Goal: Task Accomplishment & Management: Manage account settings

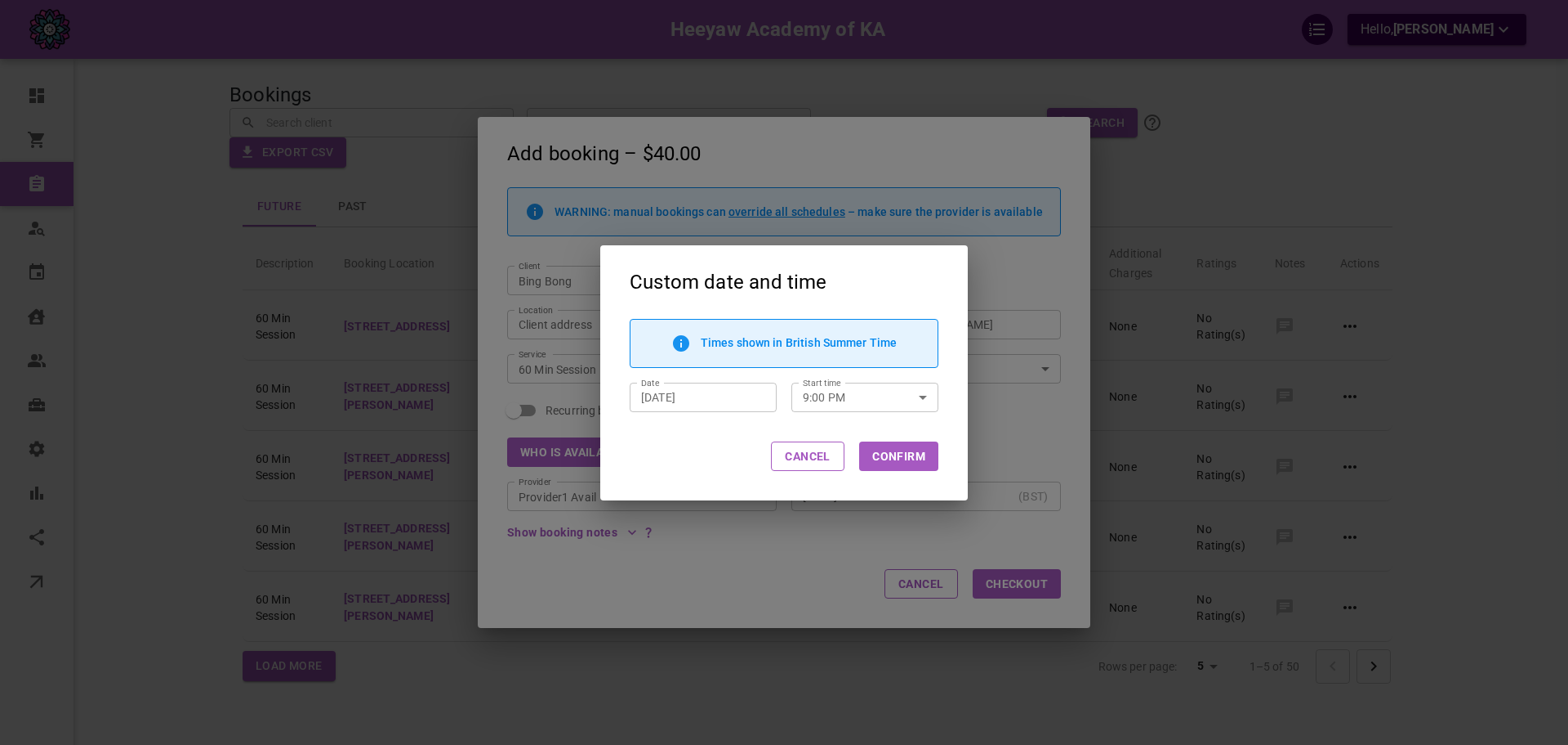
click at [837, 466] on button "Cancel" at bounding box center [808, 456] width 73 height 29
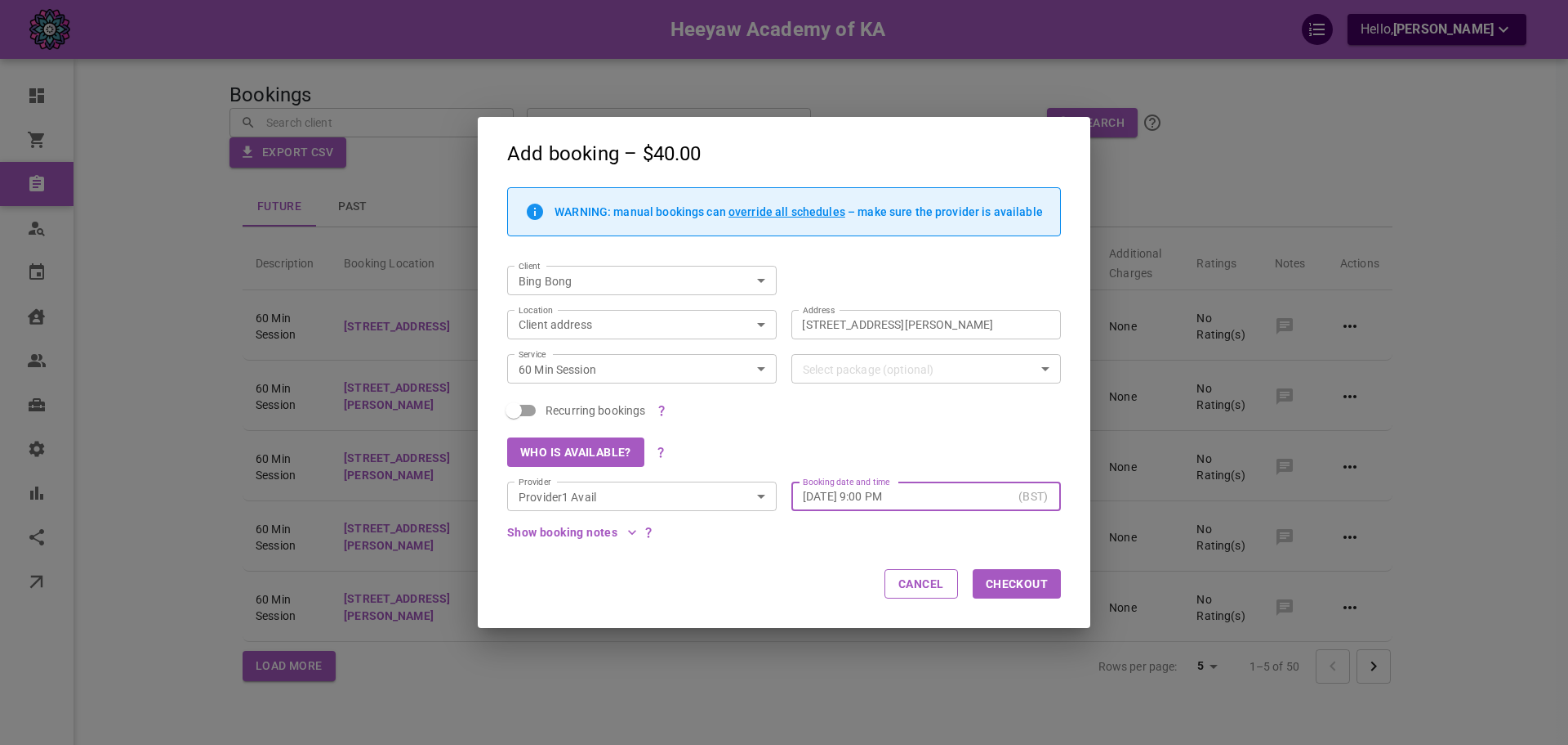
click at [610, 455] on button "Who is available?" at bounding box center [576, 452] width 138 height 29
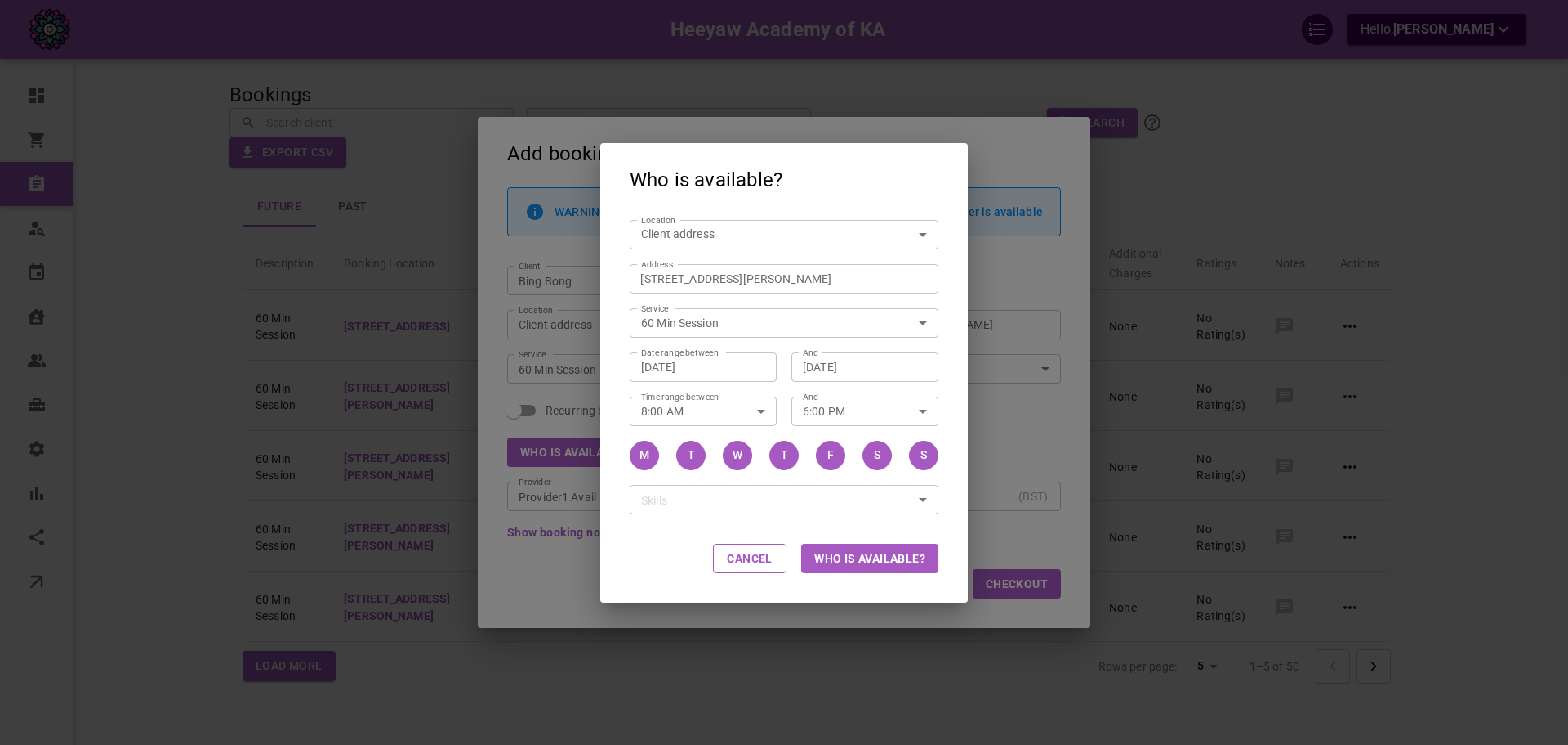
click at [873, 561] on button "Who is available?" at bounding box center [870, 558] width 138 height 29
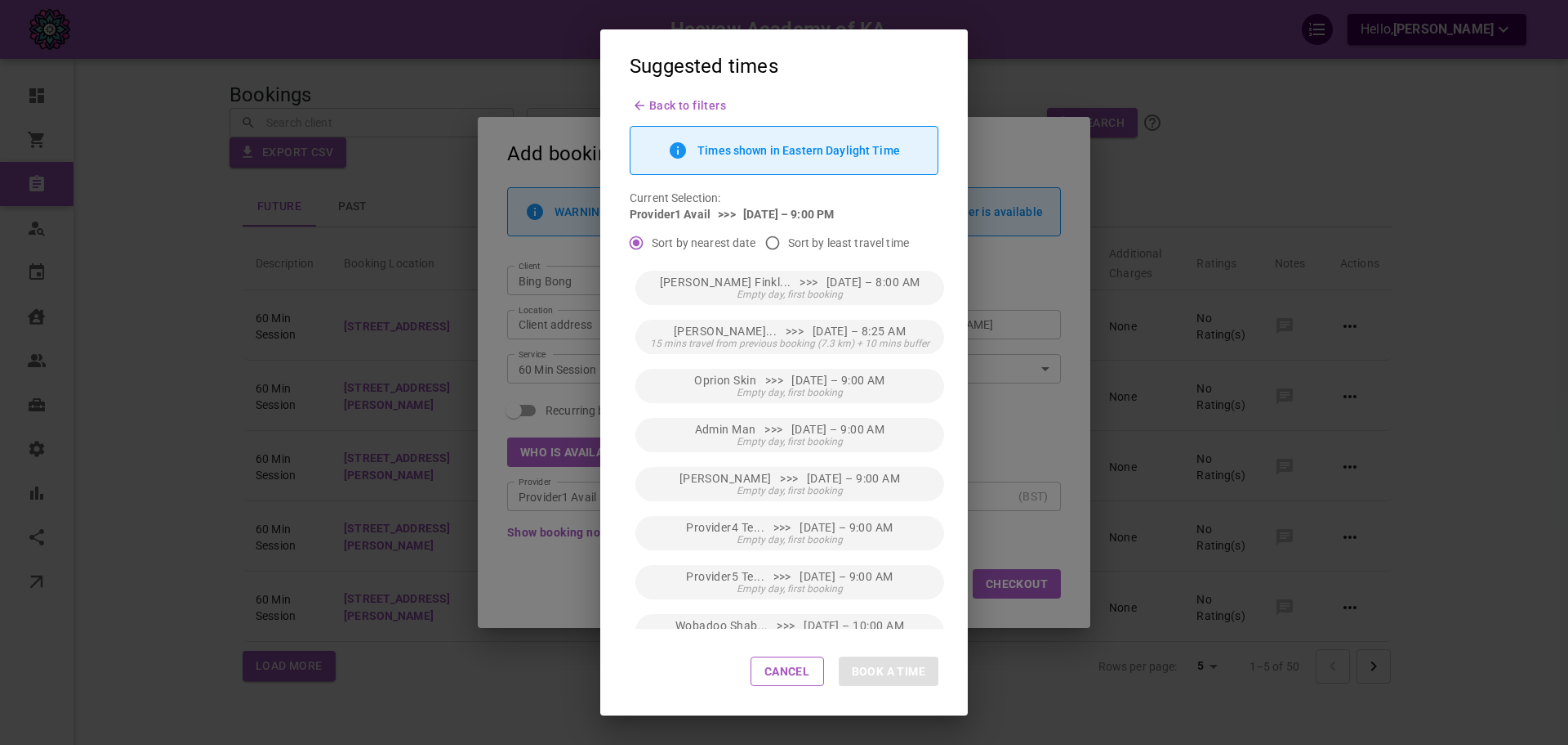
click at [777, 247] on input "Sort by least travel time" at bounding box center [773, 243] width 31 height 31
radio input "true"
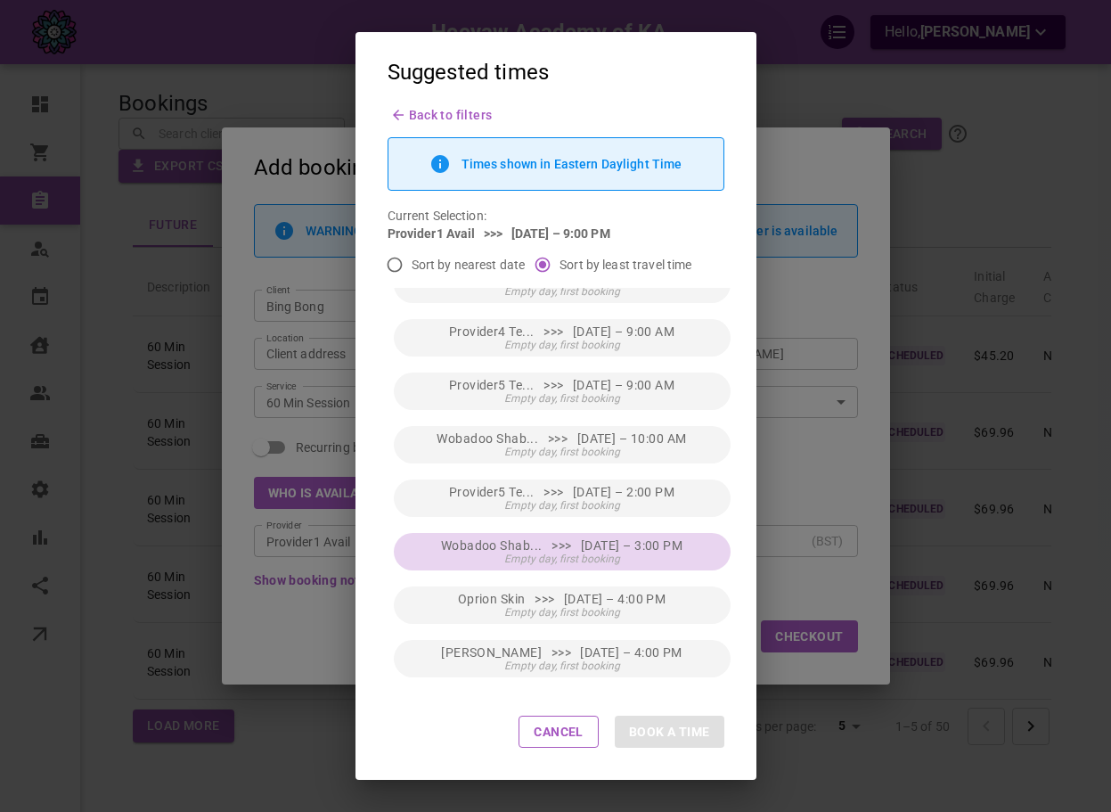
scroll to position [306, 0]
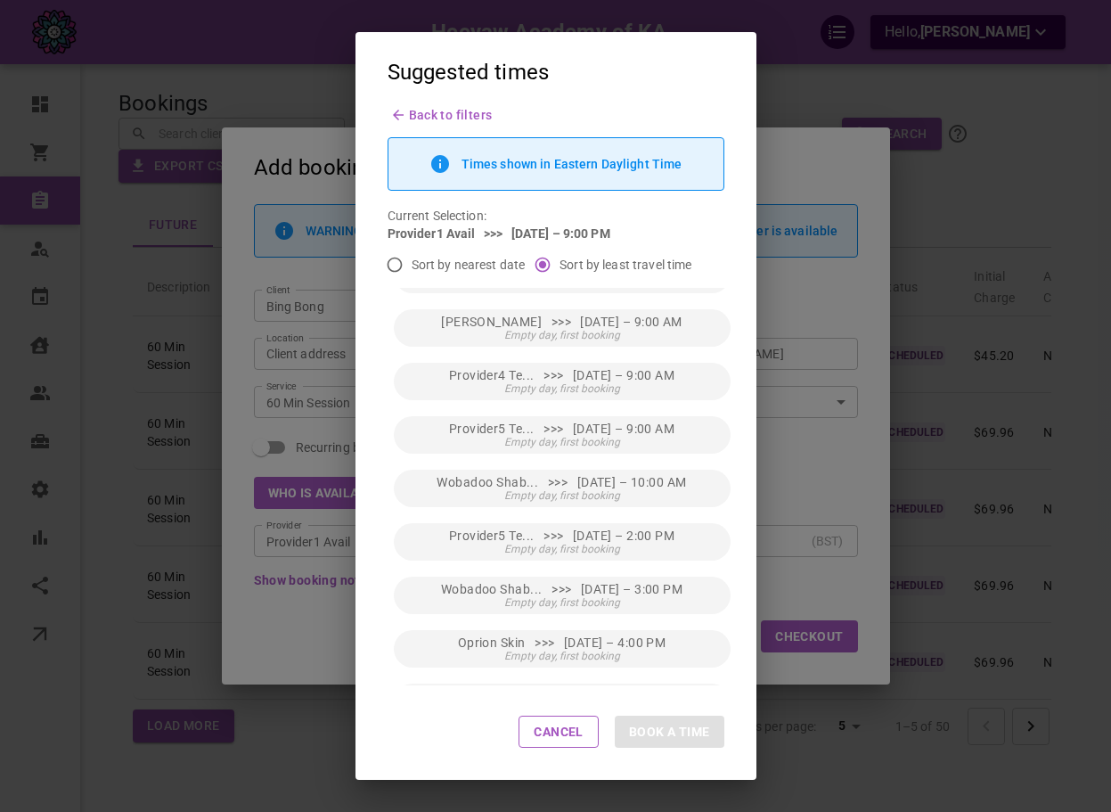
click at [845, 446] on div "Suggested times Back to filters Times shown in Eastern Daylight Time Current Se…" at bounding box center [555, 406] width 1111 height 812
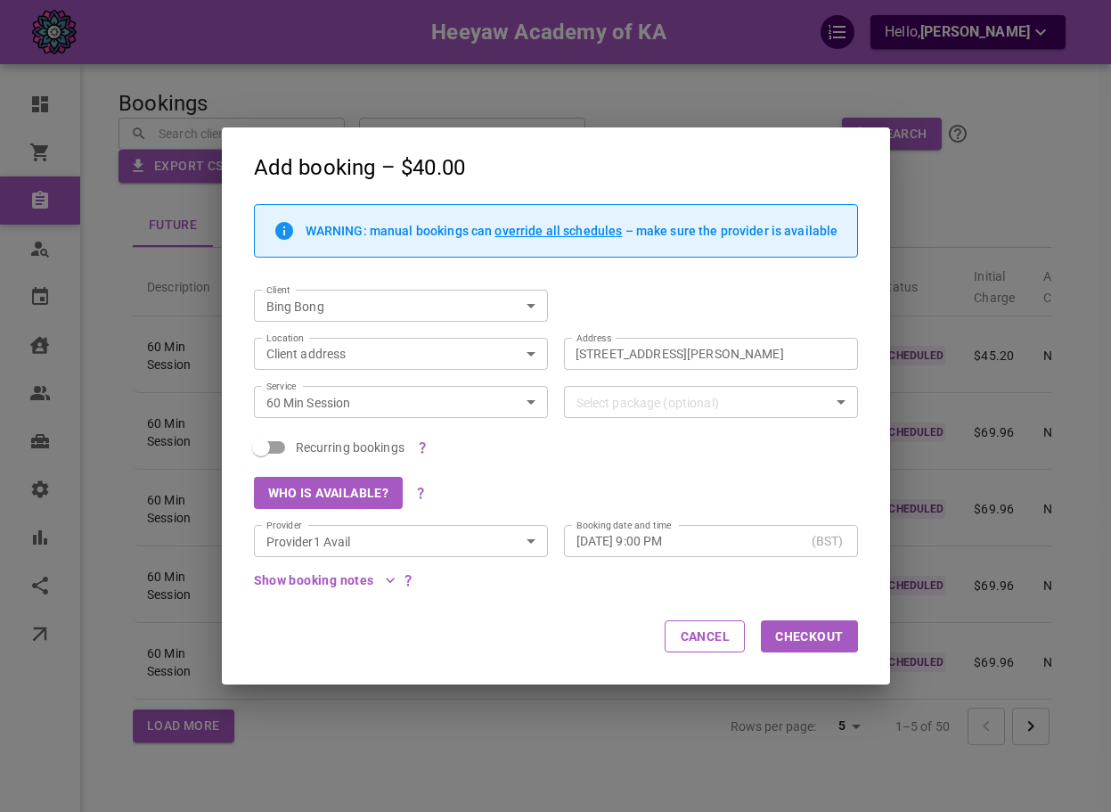
click at [510, 526] on div "Provider1 Avail Provider" at bounding box center [401, 541] width 294 height 32
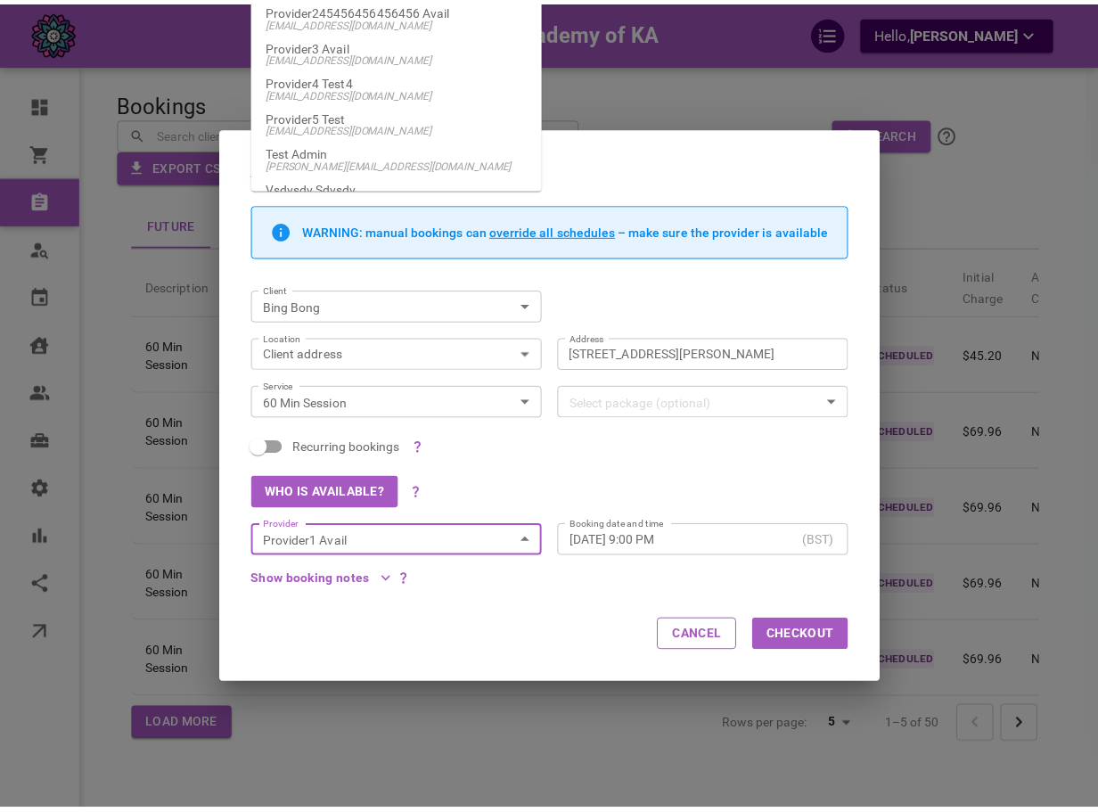
scroll to position [445, 0]
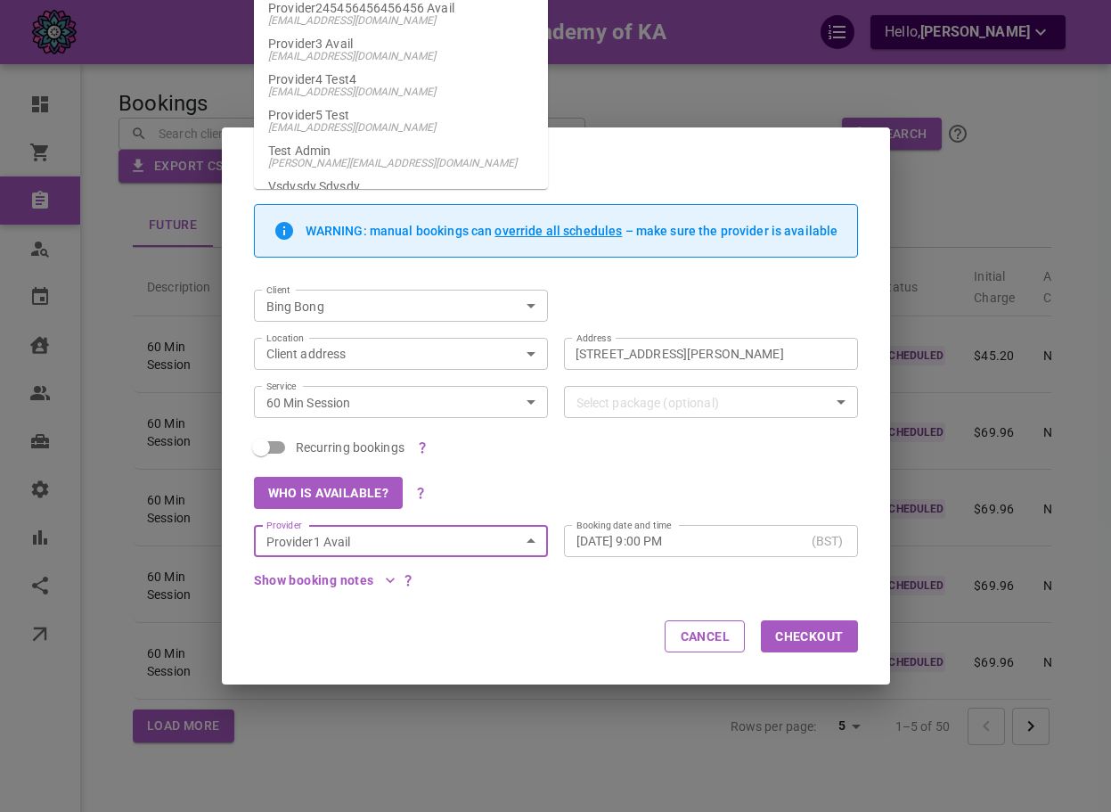
click at [476, 134] on span "[EMAIL_ADDRESS][DOMAIN_NAME]" at bounding box center [400, 127] width 265 height 12
type input "Provider5 Test"
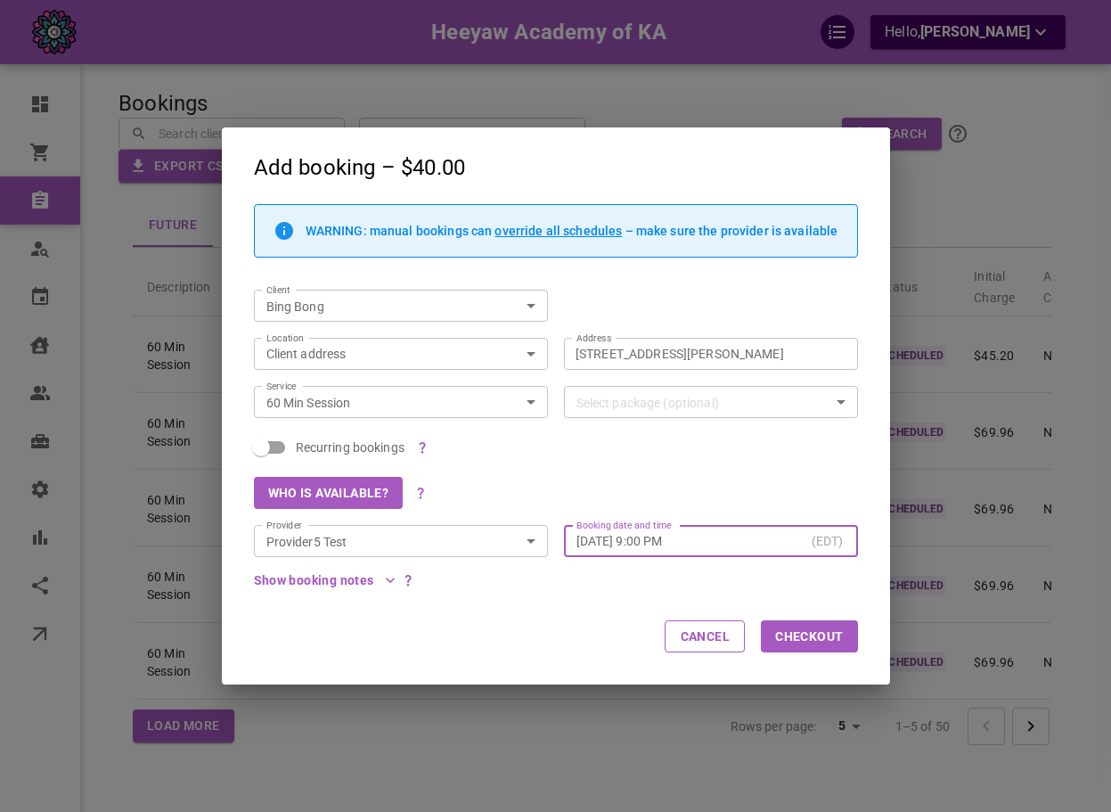
click at [693, 534] on input "[DATE] 9:00 PM" at bounding box center [690, 541] width 228 height 18
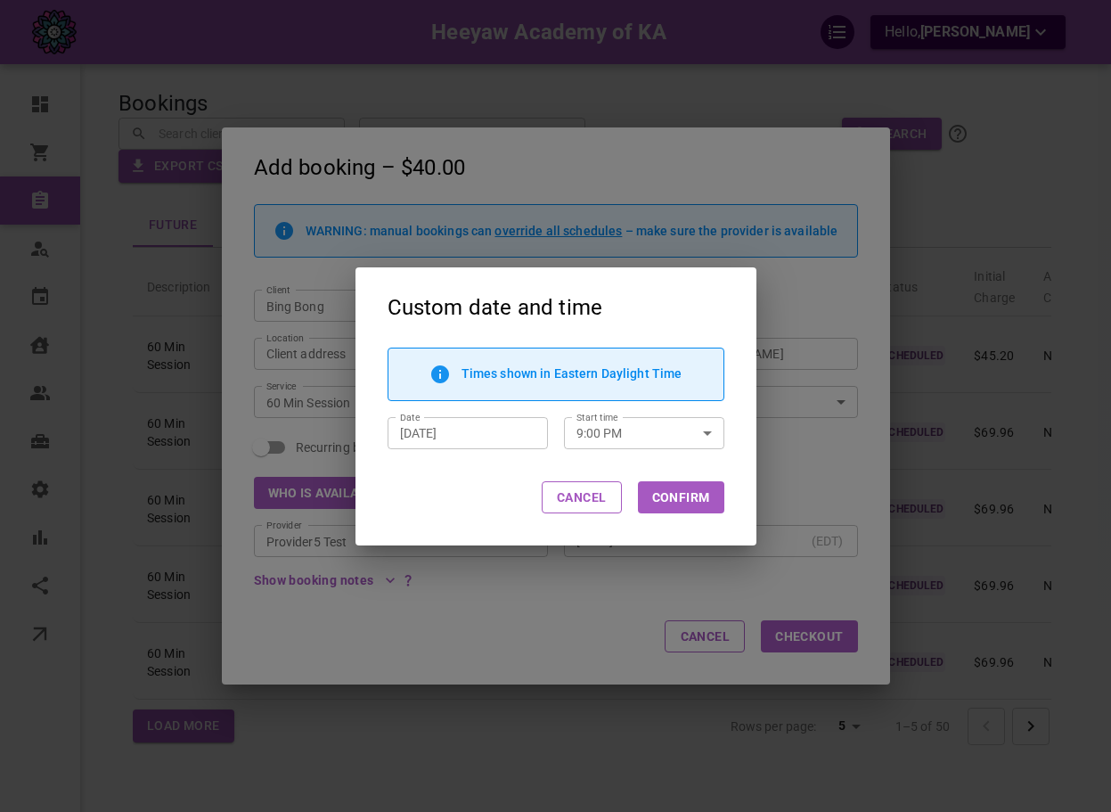
click at [630, 495] on div "Cancel Confirm" at bounding box center [555, 497] width 401 height 96
click at [554, 503] on button "Cancel" at bounding box center [582, 497] width 80 height 32
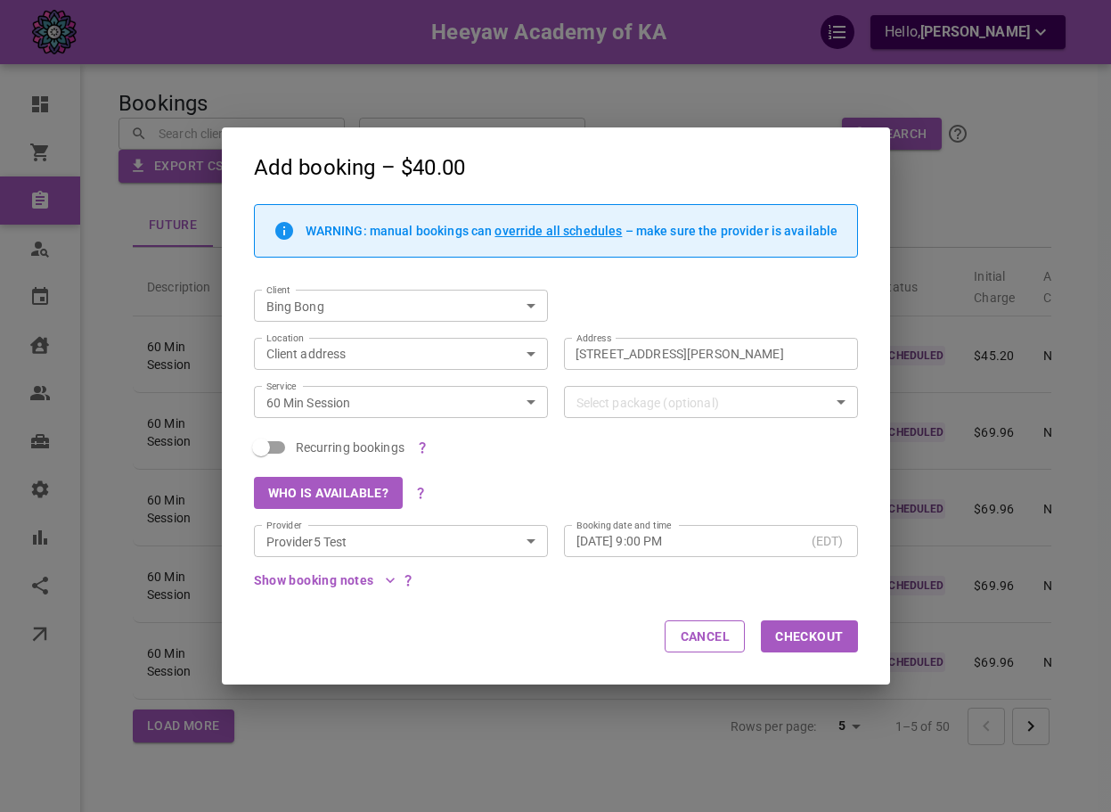
click at [167, 371] on div "Add booking – $40.00 WARNING: manual bookings can override all schedules – make…" at bounding box center [555, 406] width 1111 height 812
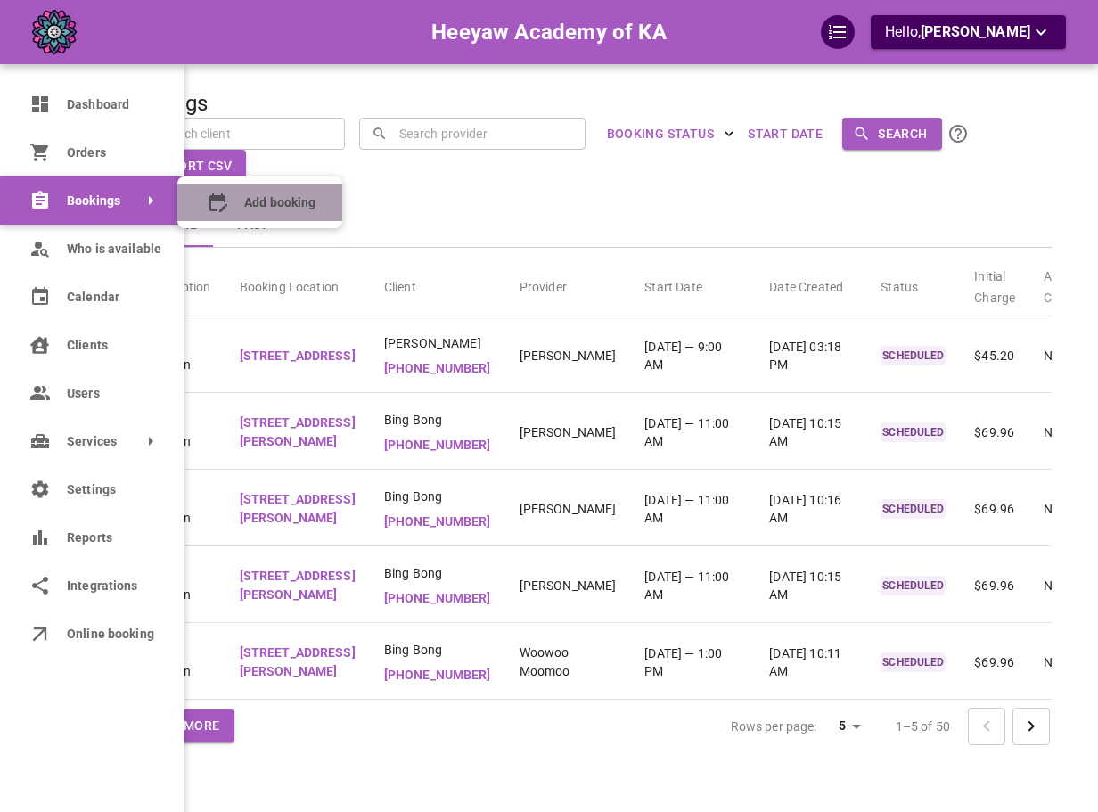
click at [207, 203] on icon at bounding box center [217, 202] width 21 height 21
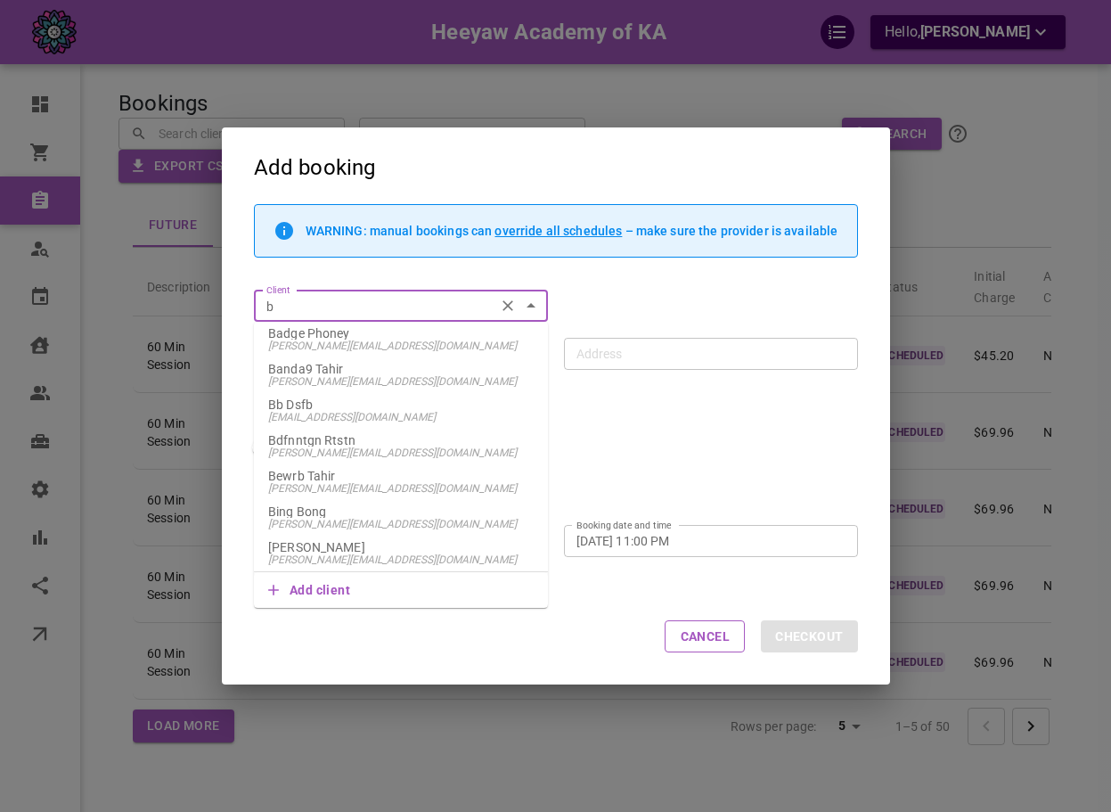
click at [410, 502] on li "Bing Bong [EMAIL_ADDRESS][DOMAIN_NAME]" at bounding box center [401, 518] width 294 height 36
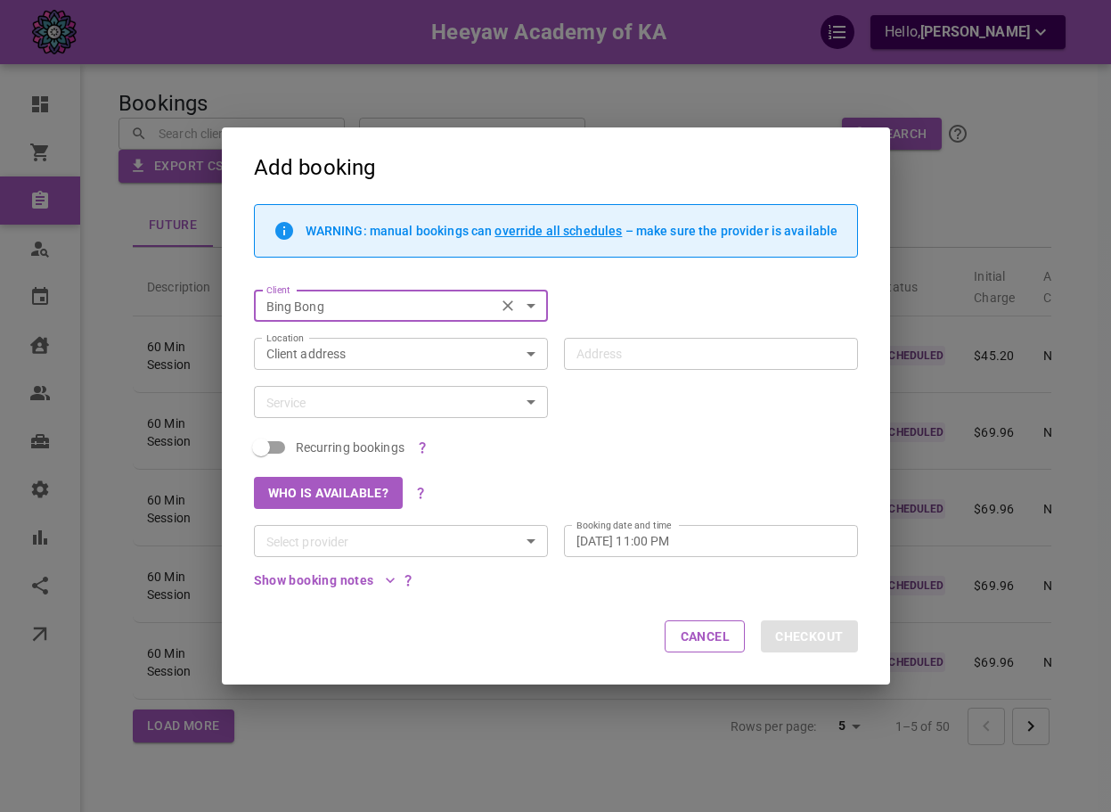
type input "Bing Bong"
type input "[STREET_ADDRESS][PERSON_NAME]"
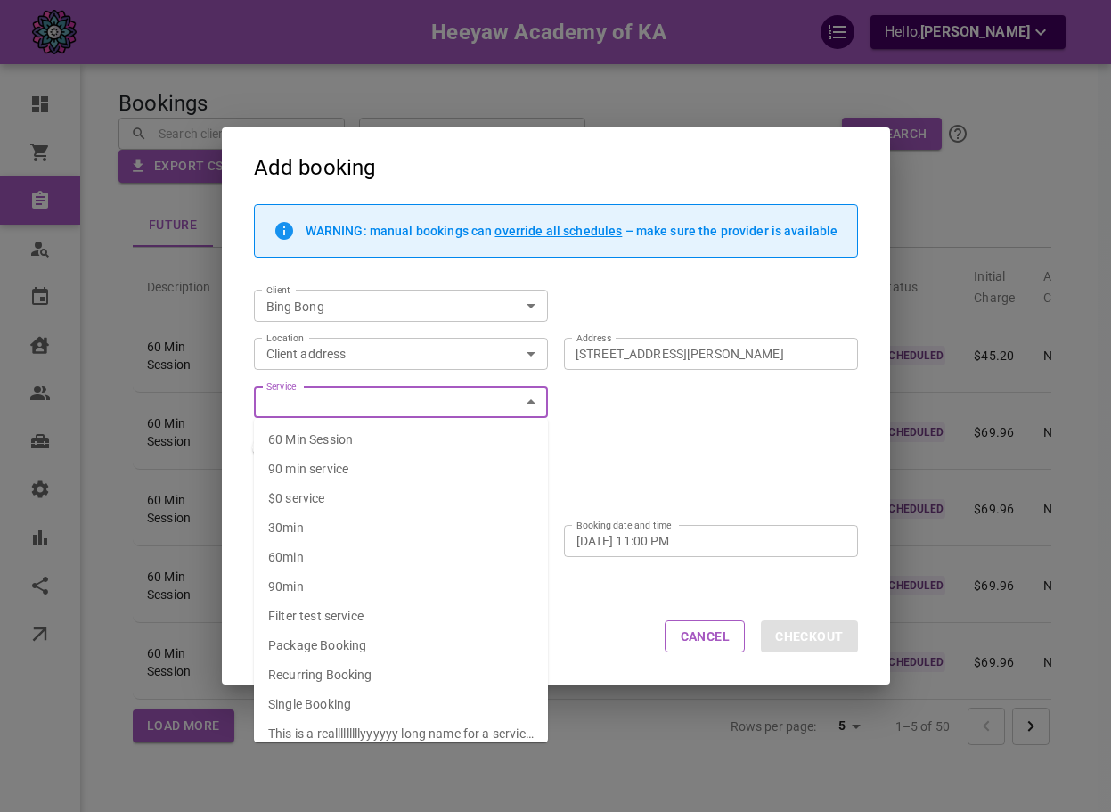
click at [348, 563] on li "60min" at bounding box center [401, 557] width 294 height 29
type input "60min"
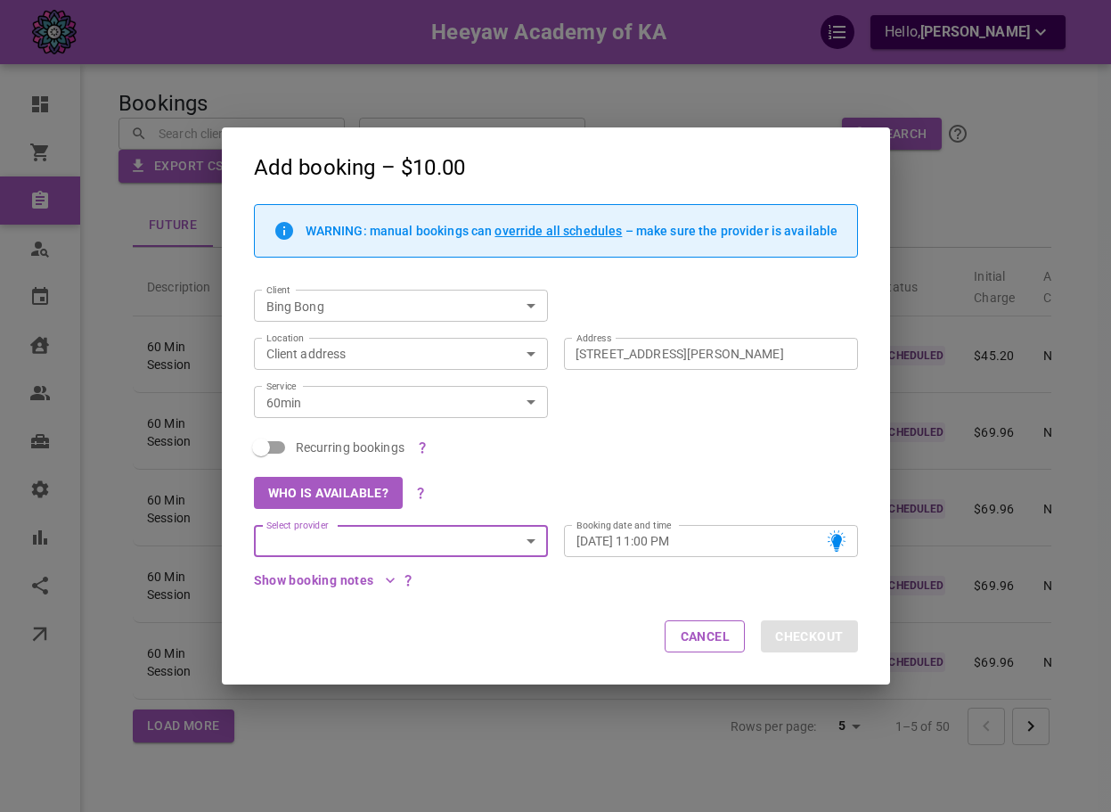
click at [350, 548] on input "Select provider" at bounding box center [386, 541] width 254 height 22
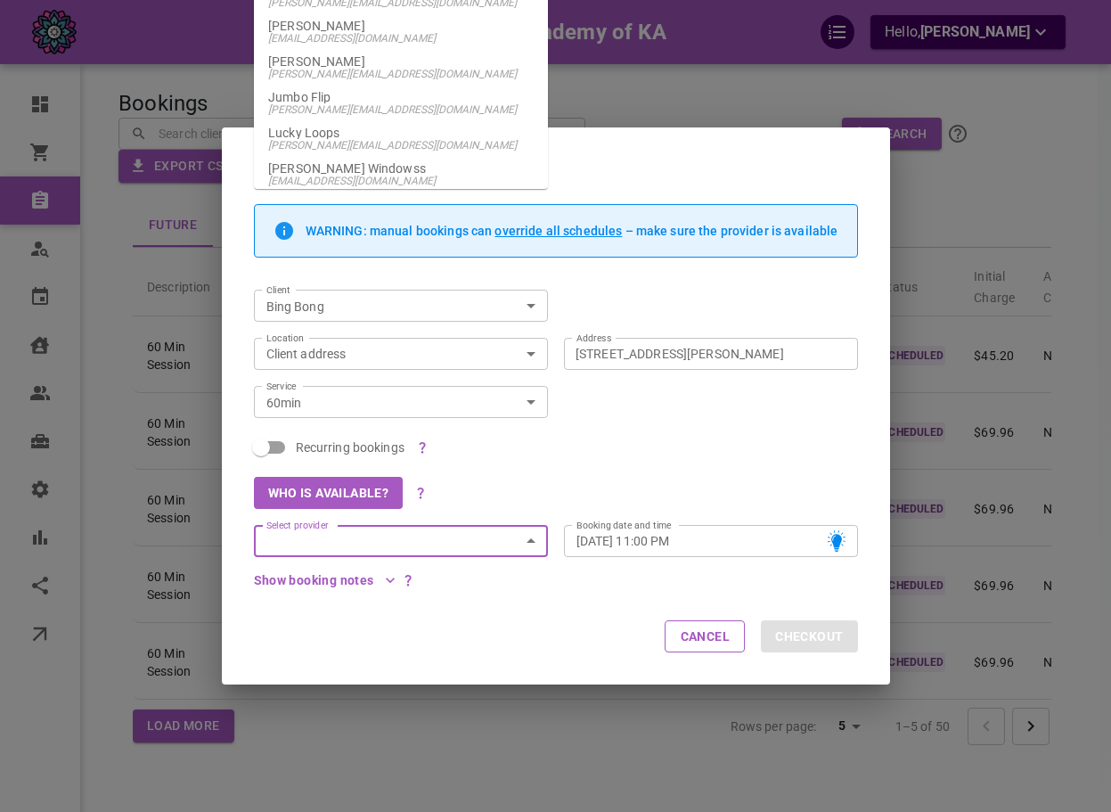
click at [358, 86] on li "[PERSON_NAME] [PERSON_NAME][EMAIL_ADDRESS][DOMAIN_NAME]" at bounding box center [401, 68] width 294 height 36
type input "[PERSON_NAME]"
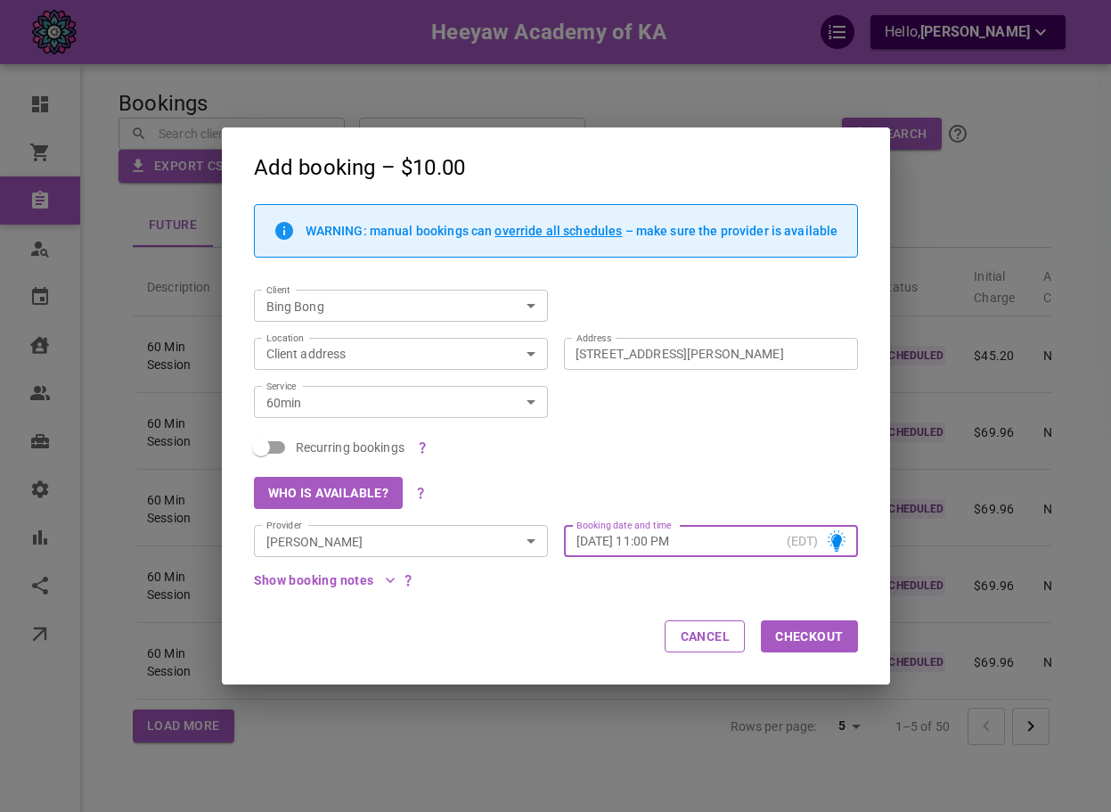
click at [725, 540] on input "[DATE] 11:00 PM" at bounding box center [677, 541] width 203 height 18
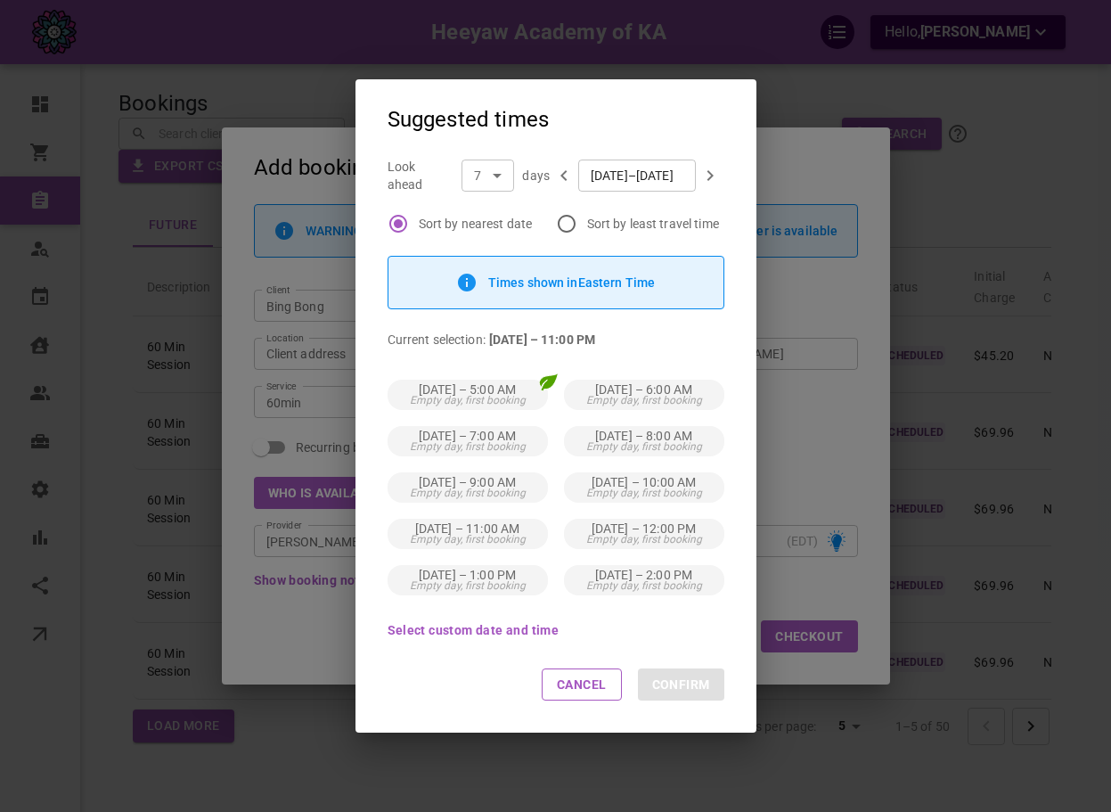
click at [273, 194] on div "Suggested times Look ahead 7 7 ​ days [DATE]–[DATE] ​ Sort by nearest date Sort…" at bounding box center [555, 405] width 1111 height 747
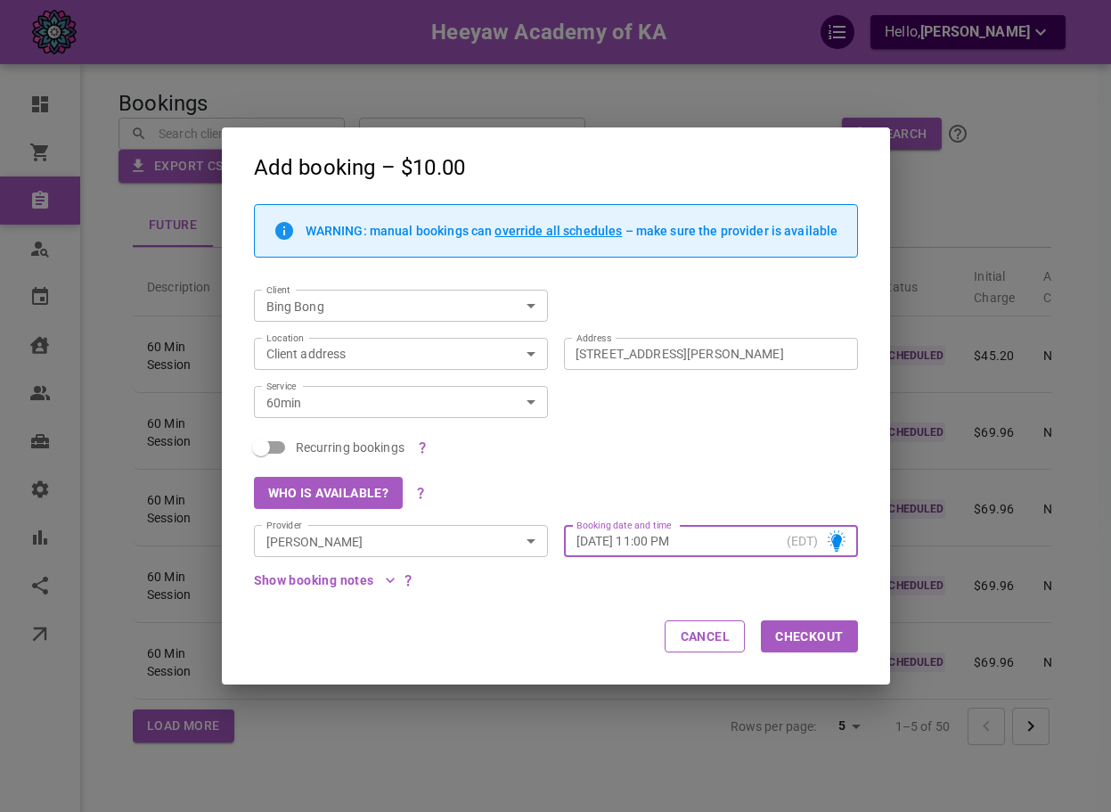
click at [175, 258] on div "Add booking – $10.00 WARNING: manual bookings can override all schedules – make…" at bounding box center [555, 406] width 1111 height 812
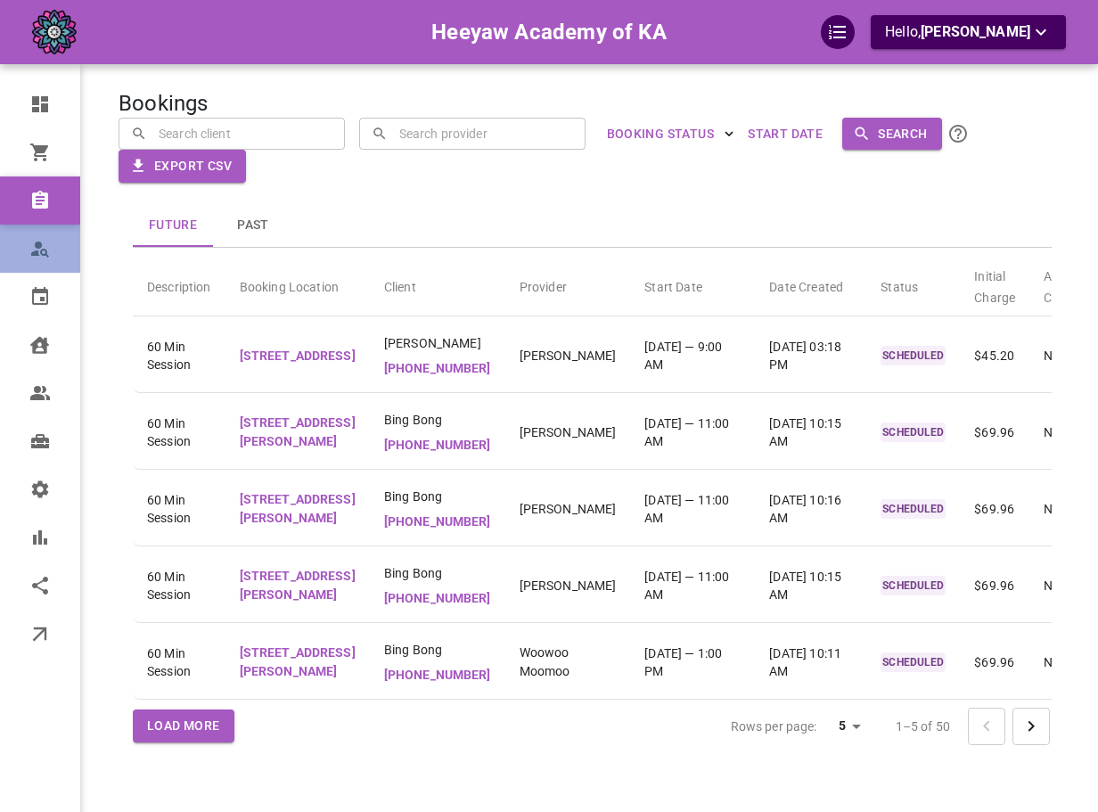
click at [37, 256] on icon at bounding box center [40, 253] width 18 height 9
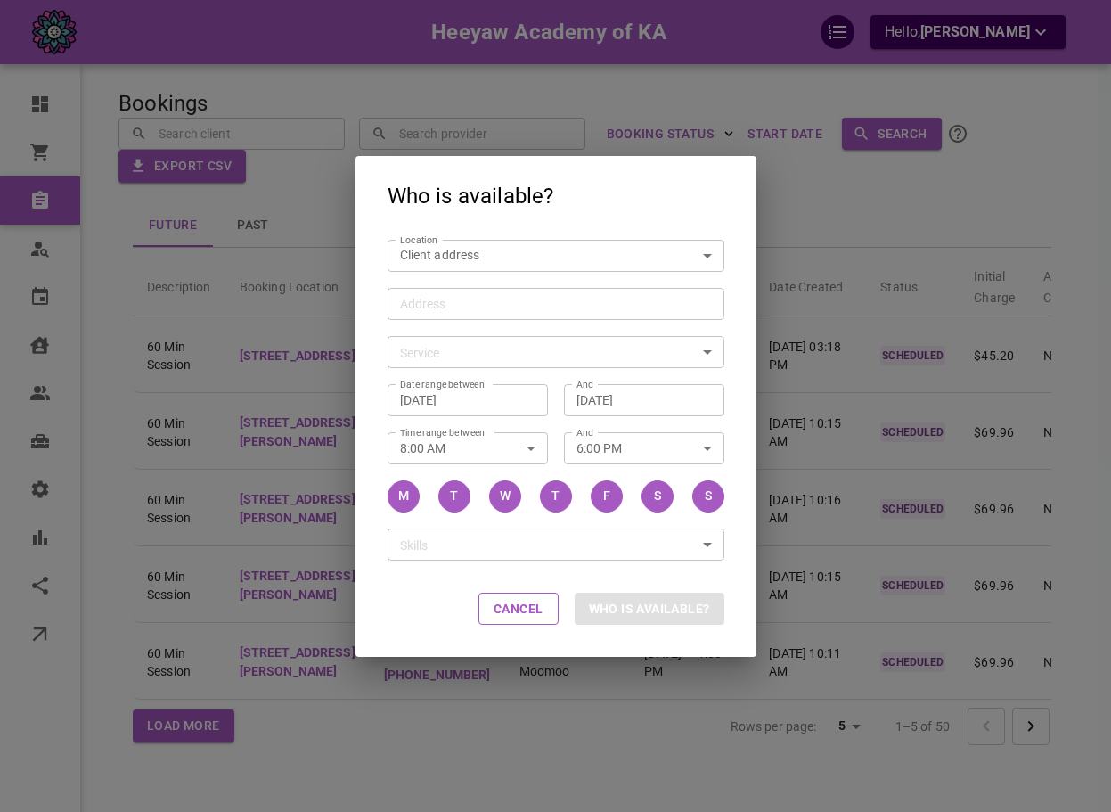
click at [124, 366] on div "Who is available? Location Client address customerLocation Location Address Add…" at bounding box center [555, 406] width 1111 height 812
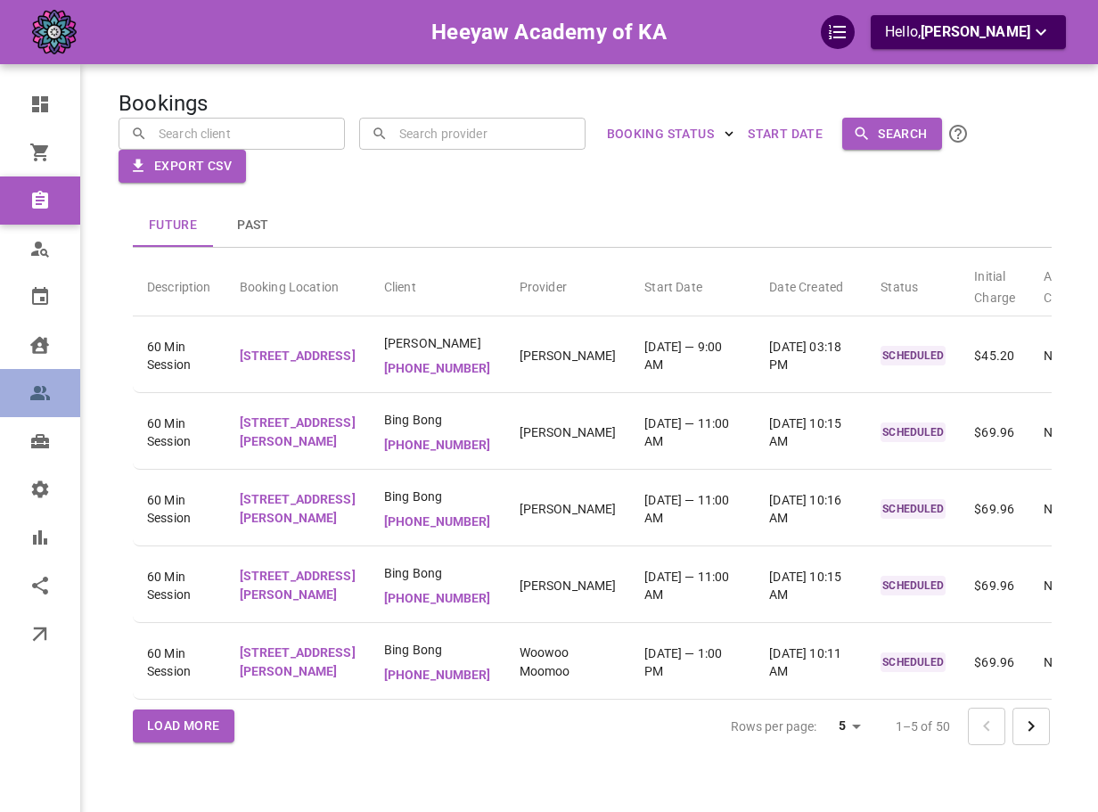
click at [51, 392] on link "Users" at bounding box center [40, 393] width 80 height 48
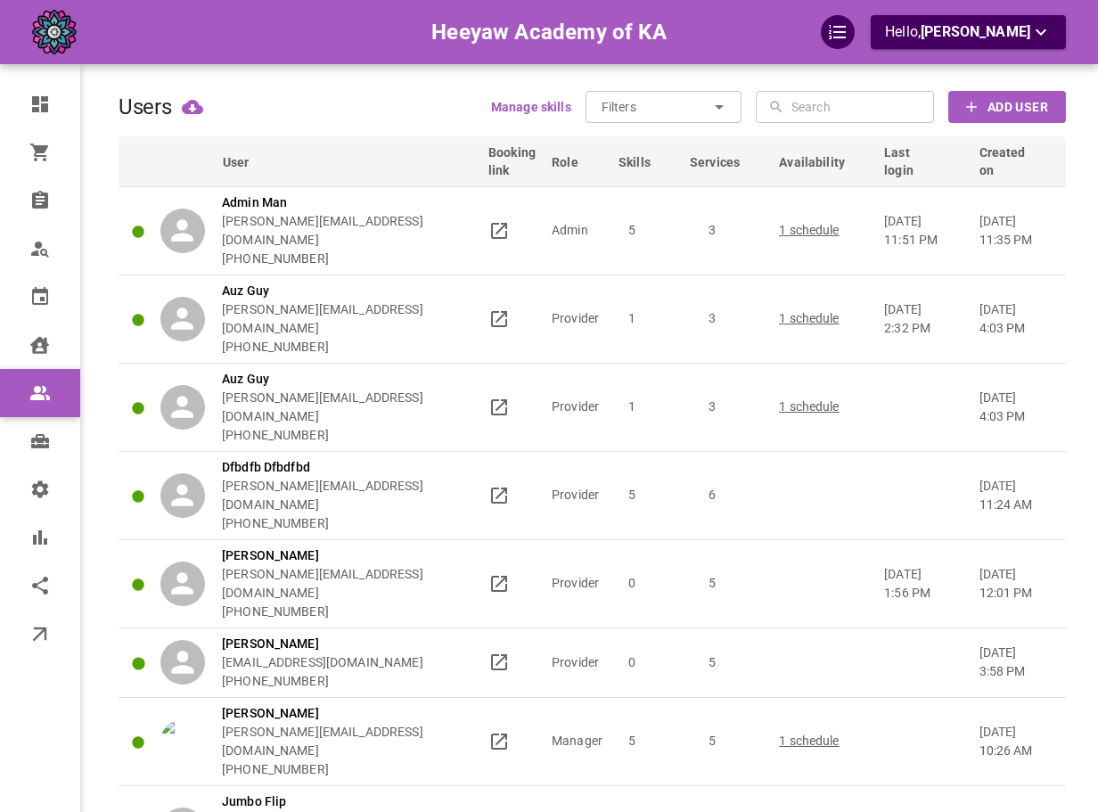
click at [1011, 136] on th "Created on" at bounding box center [1018, 161] width 94 height 50
click at [1008, 145] on span "Created on" at bounding box center [1014, 161] width 70 height 36
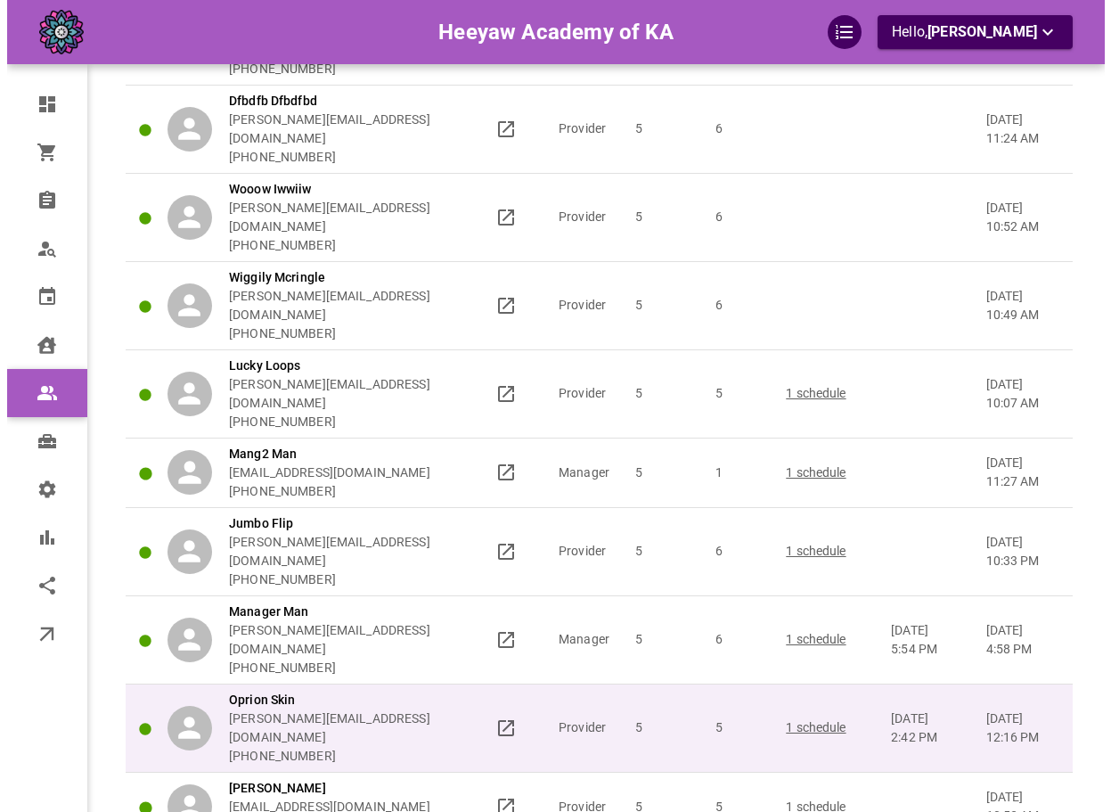
scroll to position [1158, 0]
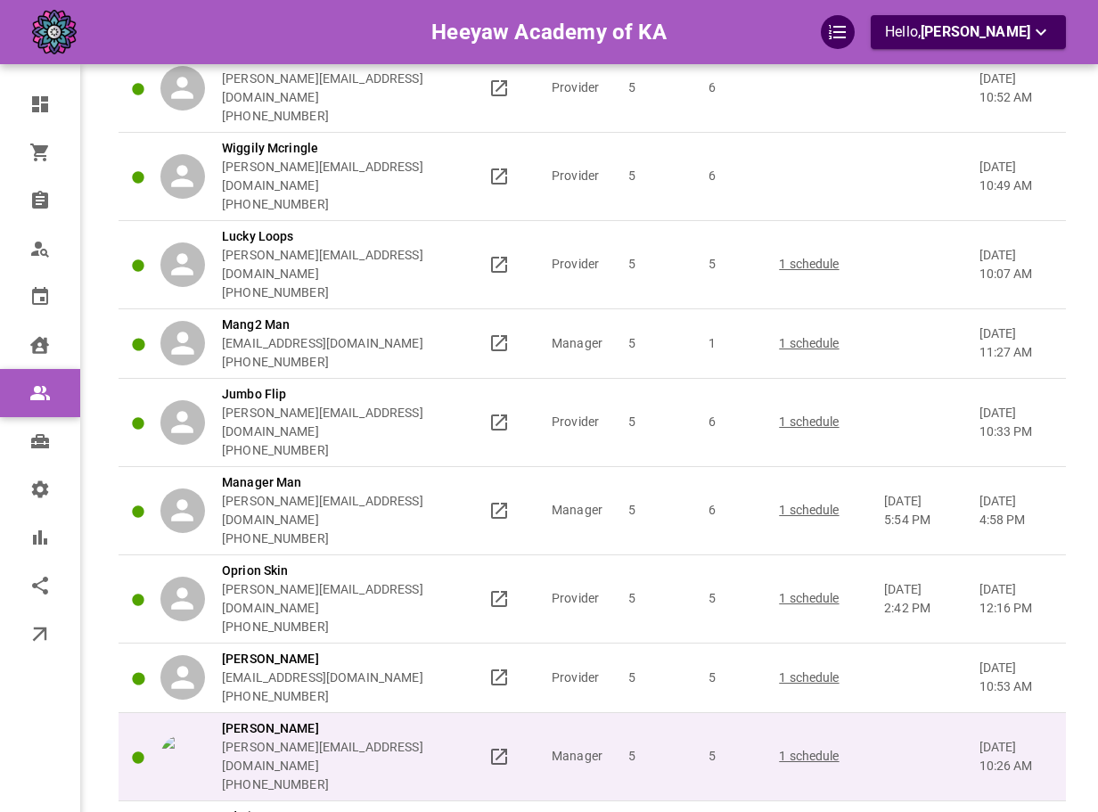
click at [420, 775] on p "[PHONE_NUMBER]" at bounding box center [347, 784] width 250 height 19
click at [438, 719] on div "[PERSON_NAME] [PERSON_NAME][EMAIL_ADDRESS][DOMAIN_NAME] [PHONE_NUMBER]" at bounding box center [316, 756] width 312 height 75
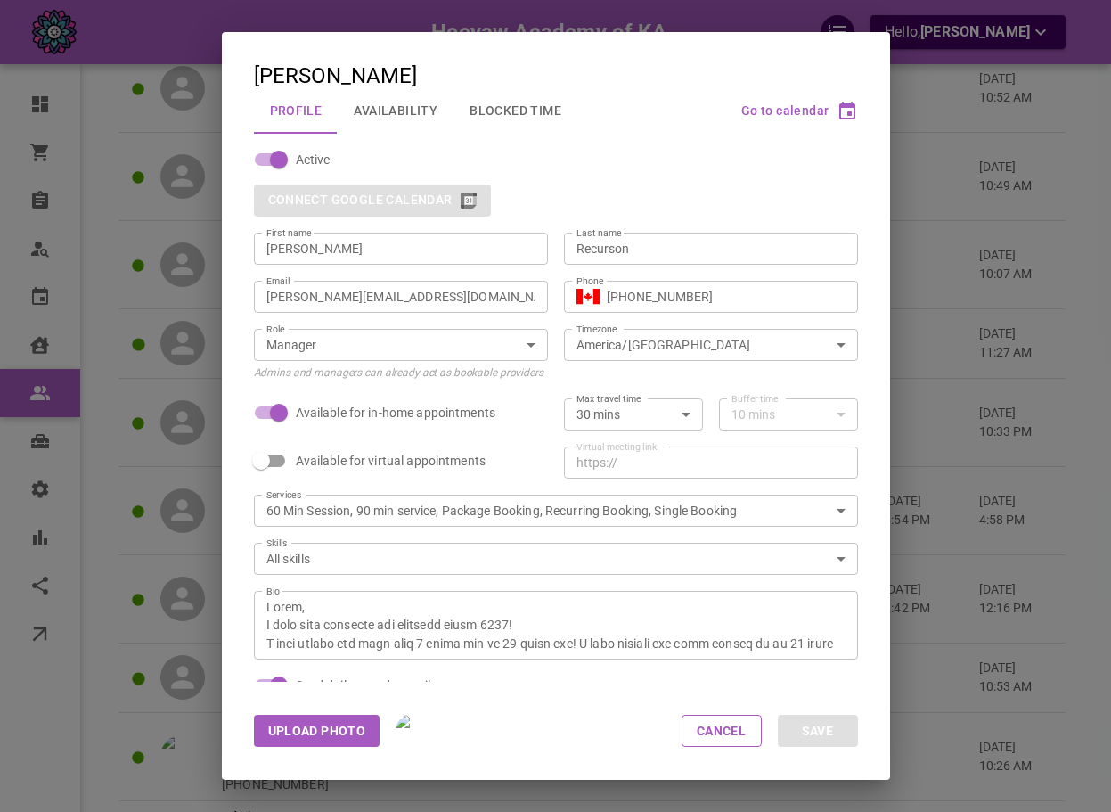
click at [404, 104] on button "Availability" at bounding box center [396, 110] width 116 height 46
